Goal: Find contact information

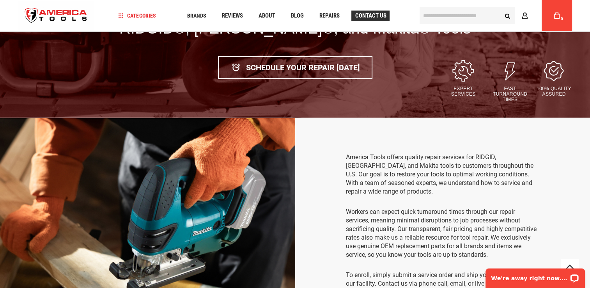
click at [378, 16] on span "Contact Us" at bounding box center [370, 16] width 31 height 6
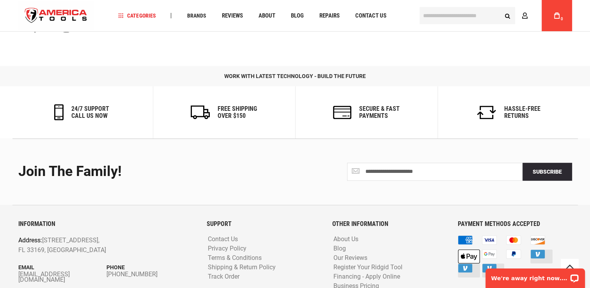
scroll to position [451, 0]
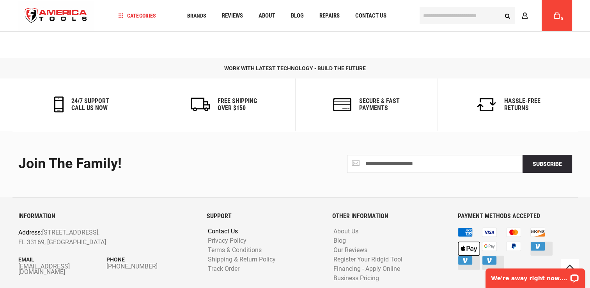
click at [228, 228] on link "Contact Us" at bounding box center [223, 231] width 34 height 7
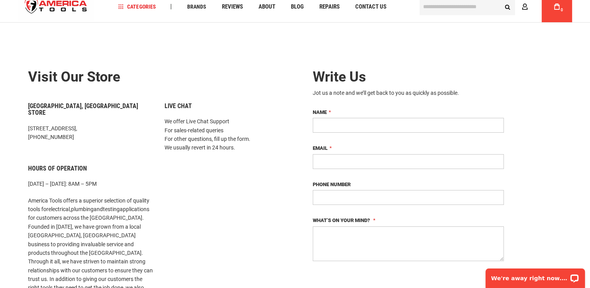
scroll to position [39, 0]
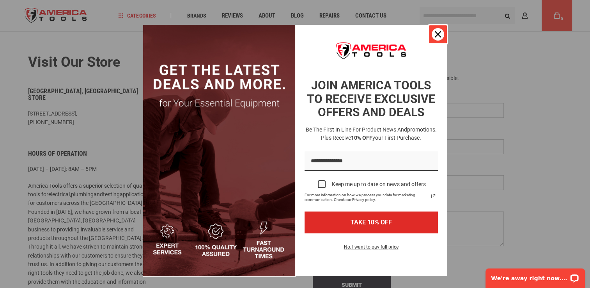
click at [432, 30] on div "Close" at bounding box center [437, 34] width 12 height 12
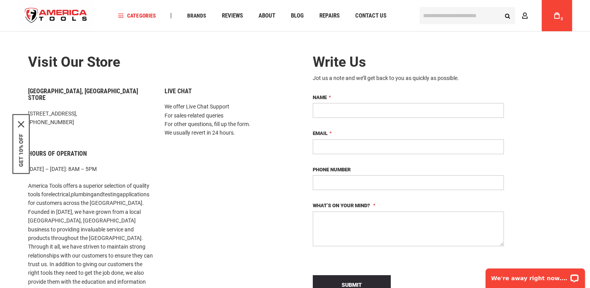
click at [236, 135] on p "We offer Live Chat Support For sales-related queries For other questions, fill …" at bounding box center [226, 119] width 125 height 35
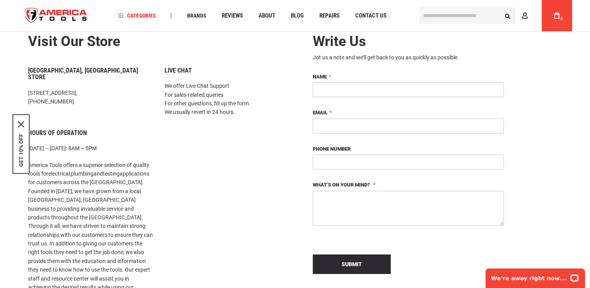
scroll to position [78, 0]
